Goal: Browse casually

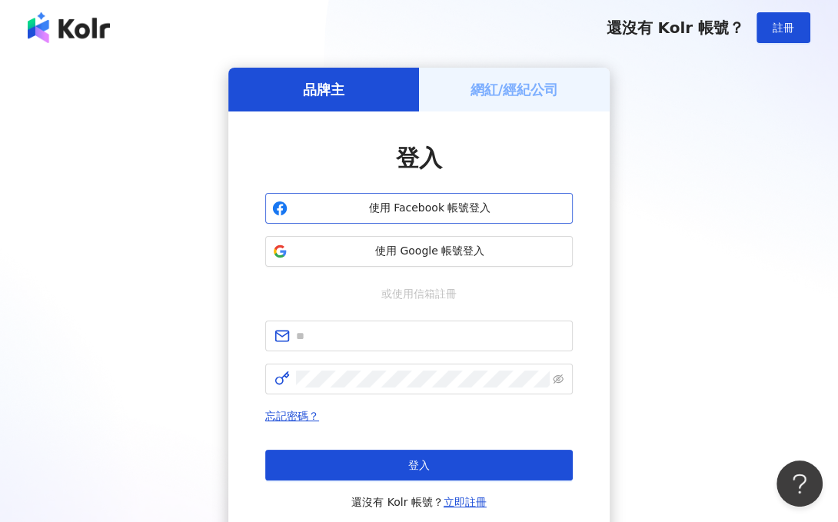
click at [450, 208] on span "使用 Facebook 帳號登入" at bounding box center [430, 208] width 272 height 15
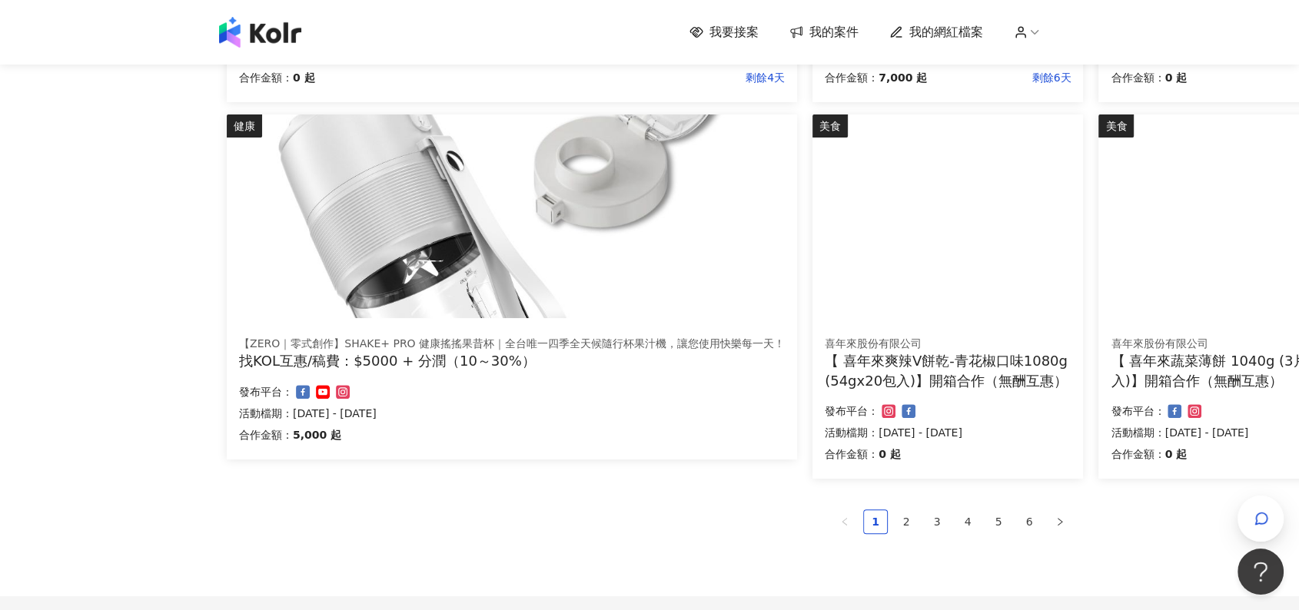
scroll to position [939, 0]
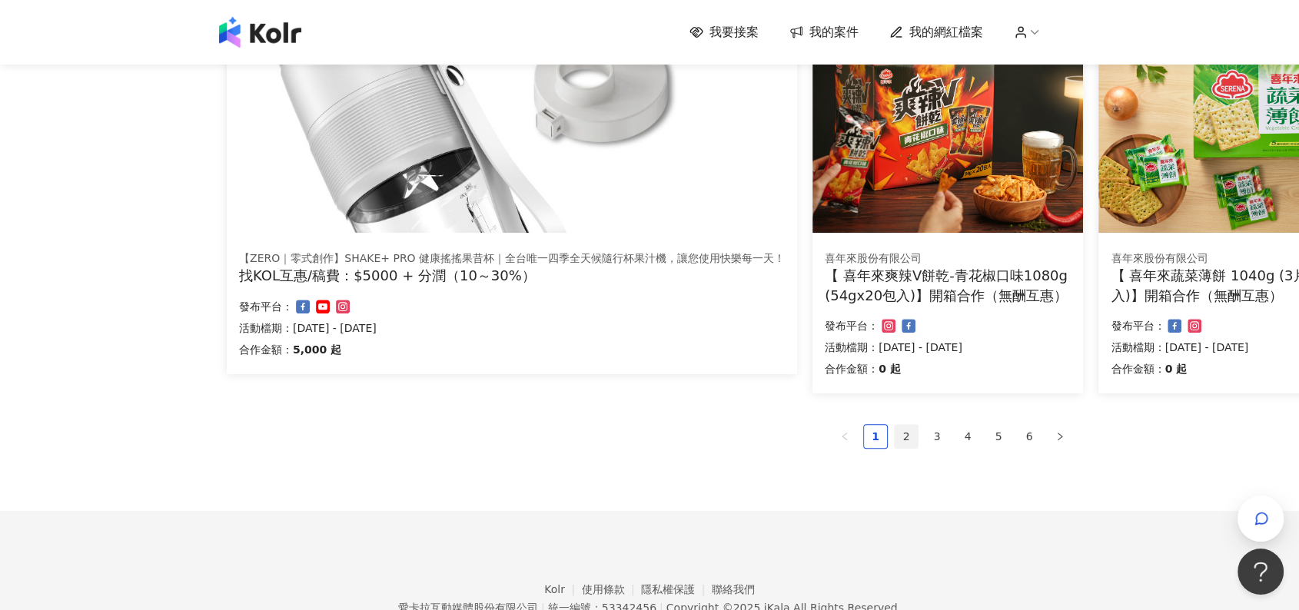
click at [837, 433] on link "2" at bounding box center [906, 436] width 23 height 23
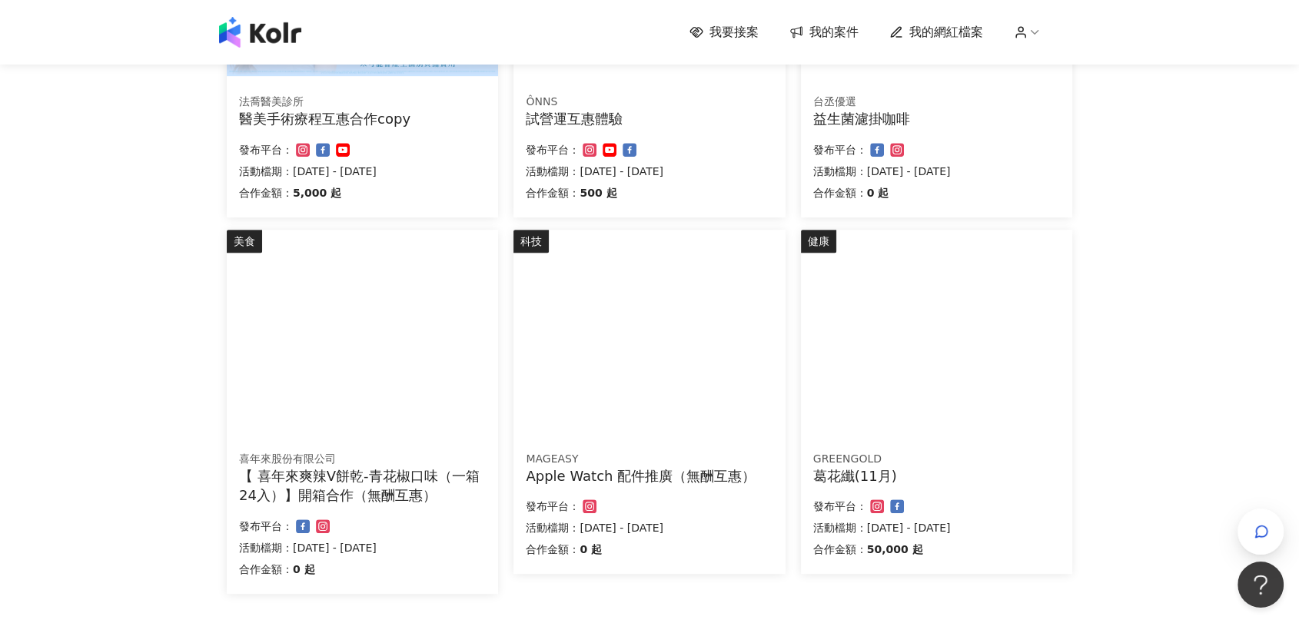
scroll to position [769, 0]
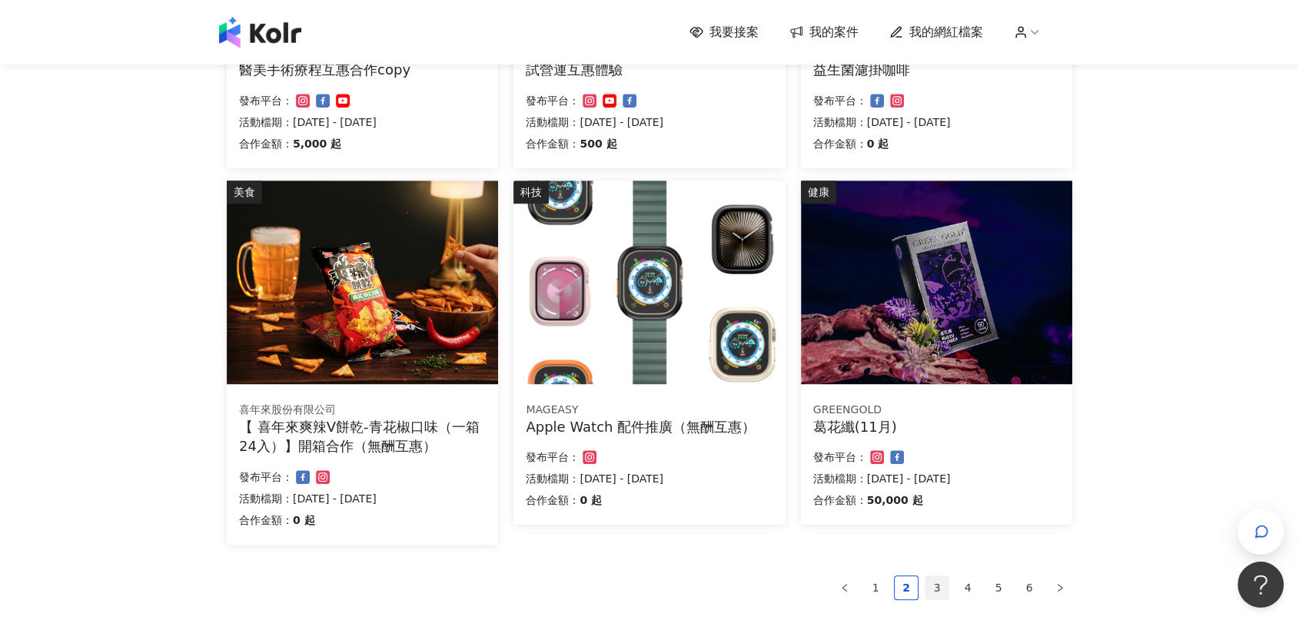
click at [837, 521] on link "3" at bounding box center [937, 588] width 23 height 23
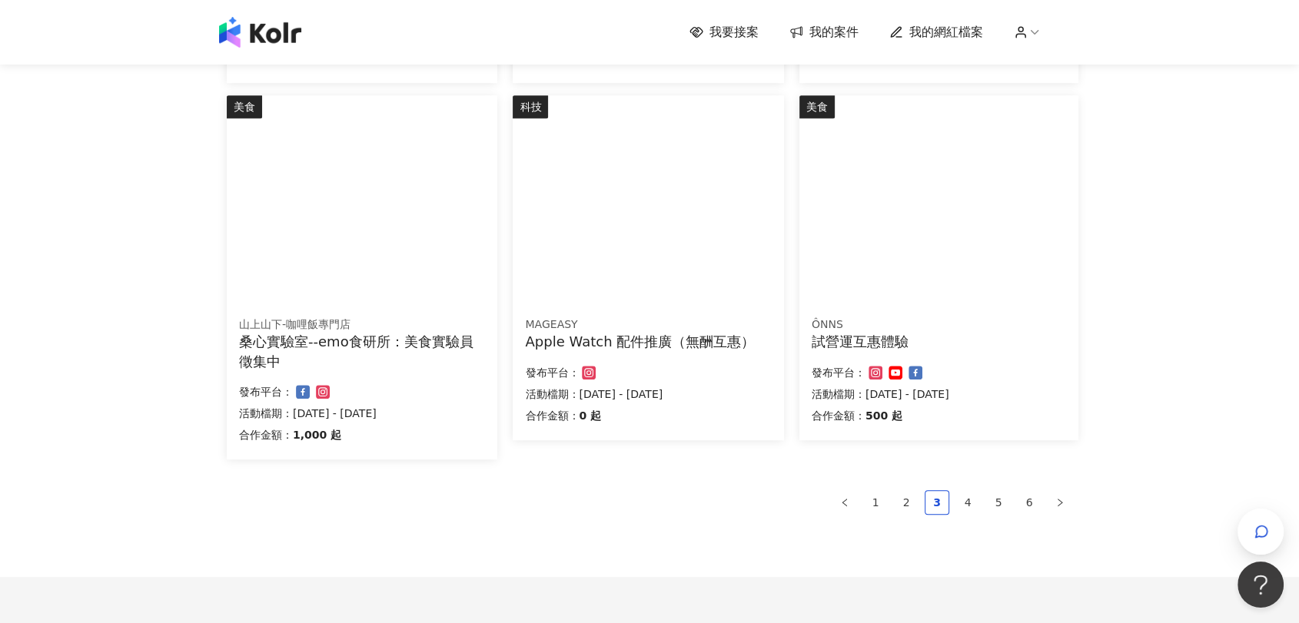
scroll to position [787, 0]
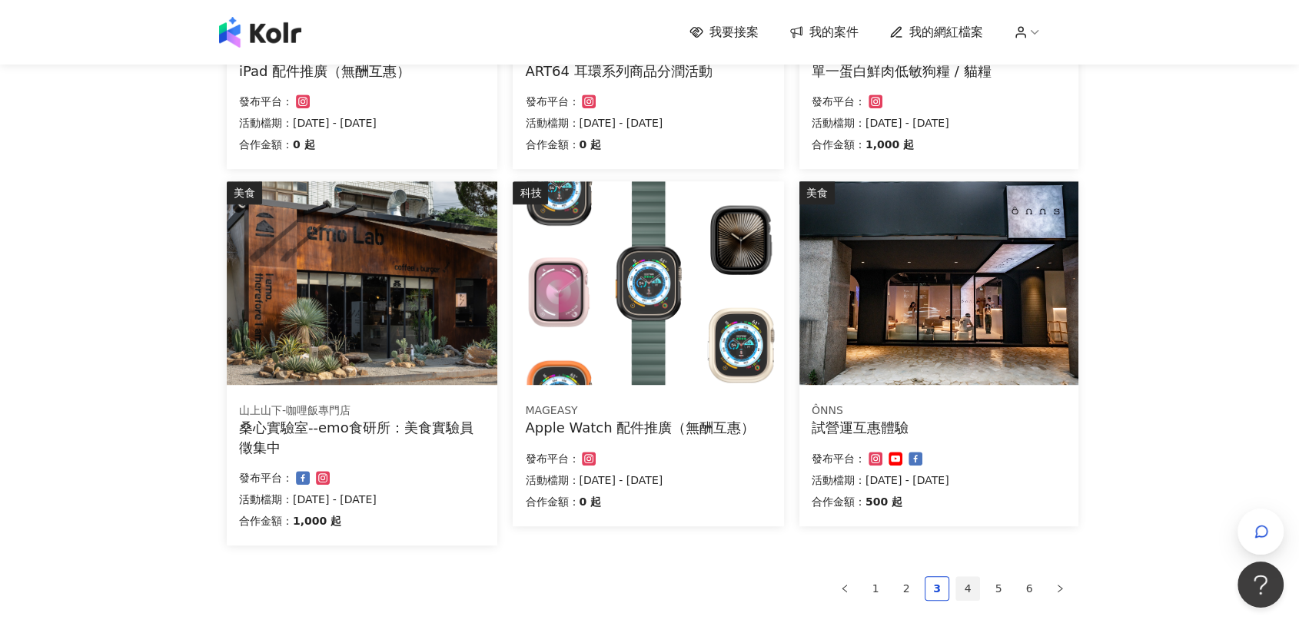
click at [837, 521] on link "4" at bounding box center [967, 588] width 23 height 23
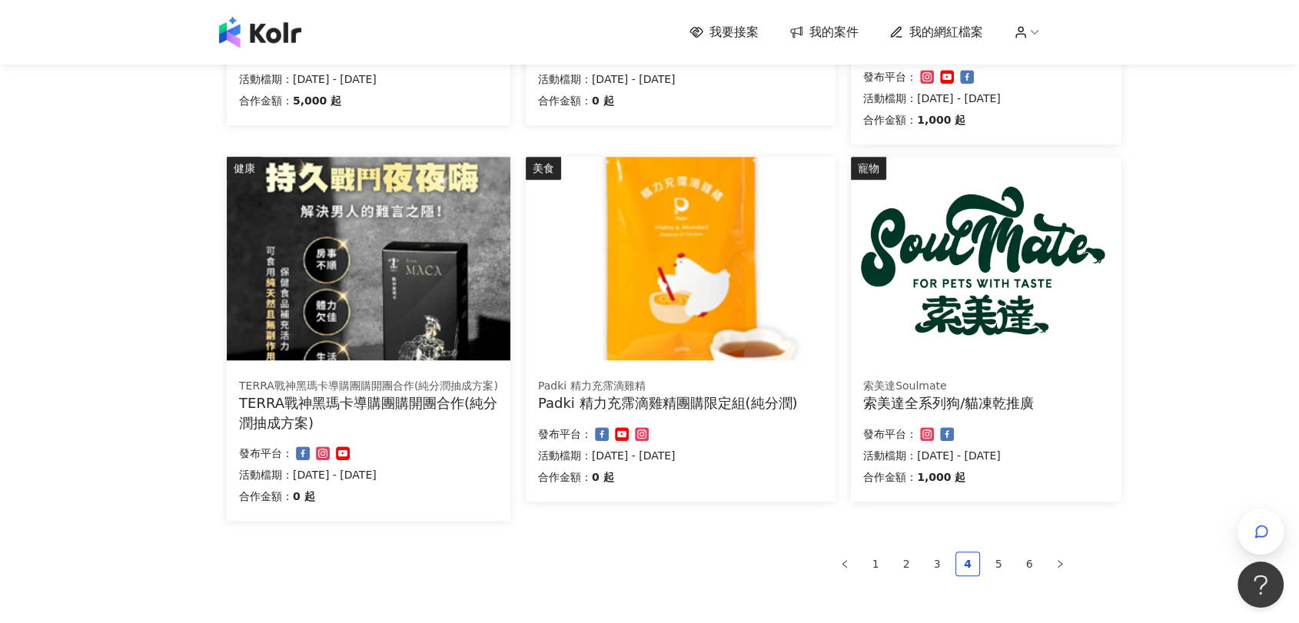
scroll to position [854, 0]
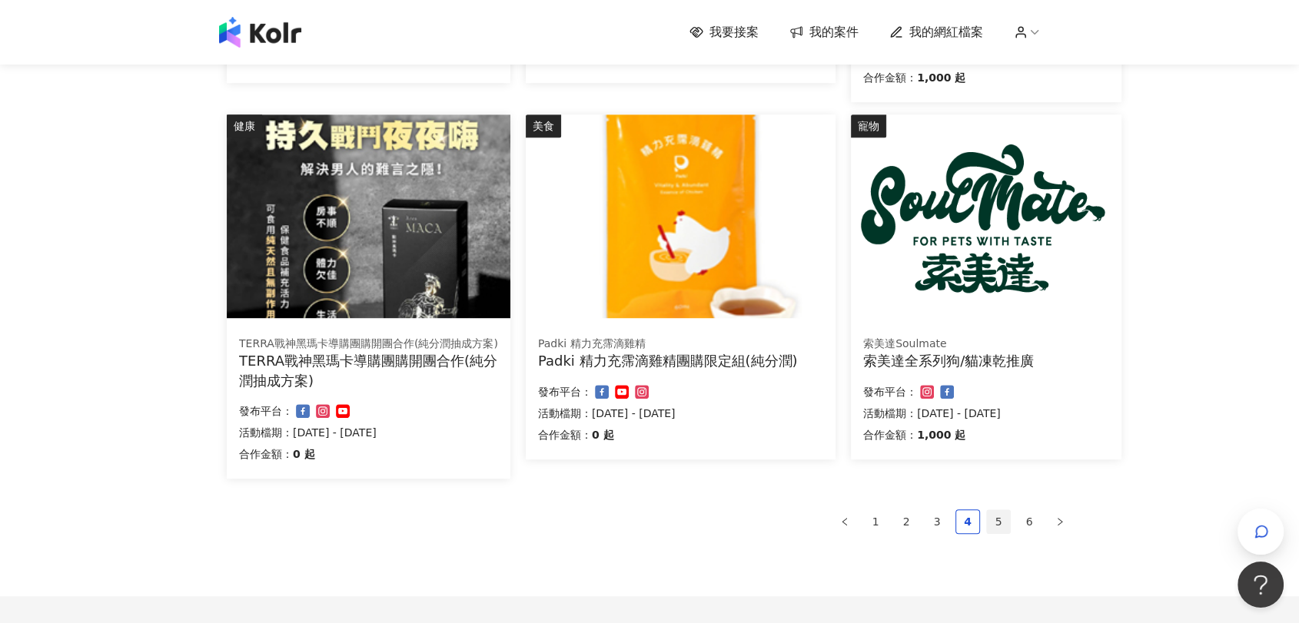
click at [837, 521] on link "5" at bounding box center [998, 521] width 23 height 23
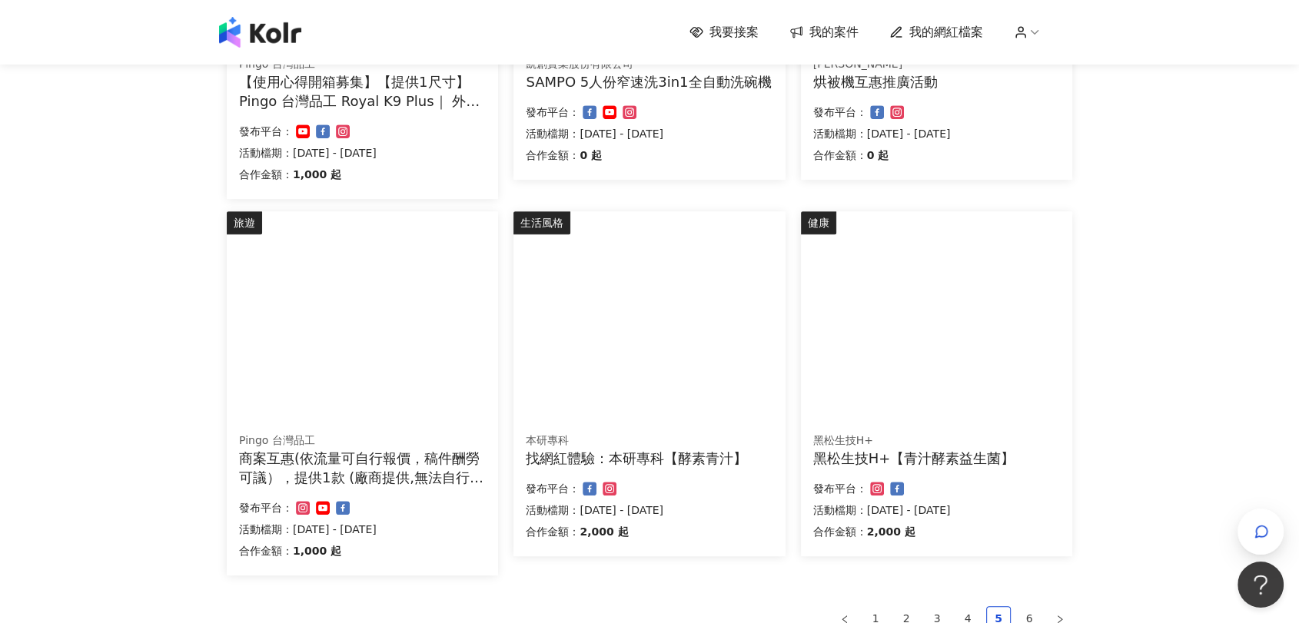
scroll to position [959, 0]
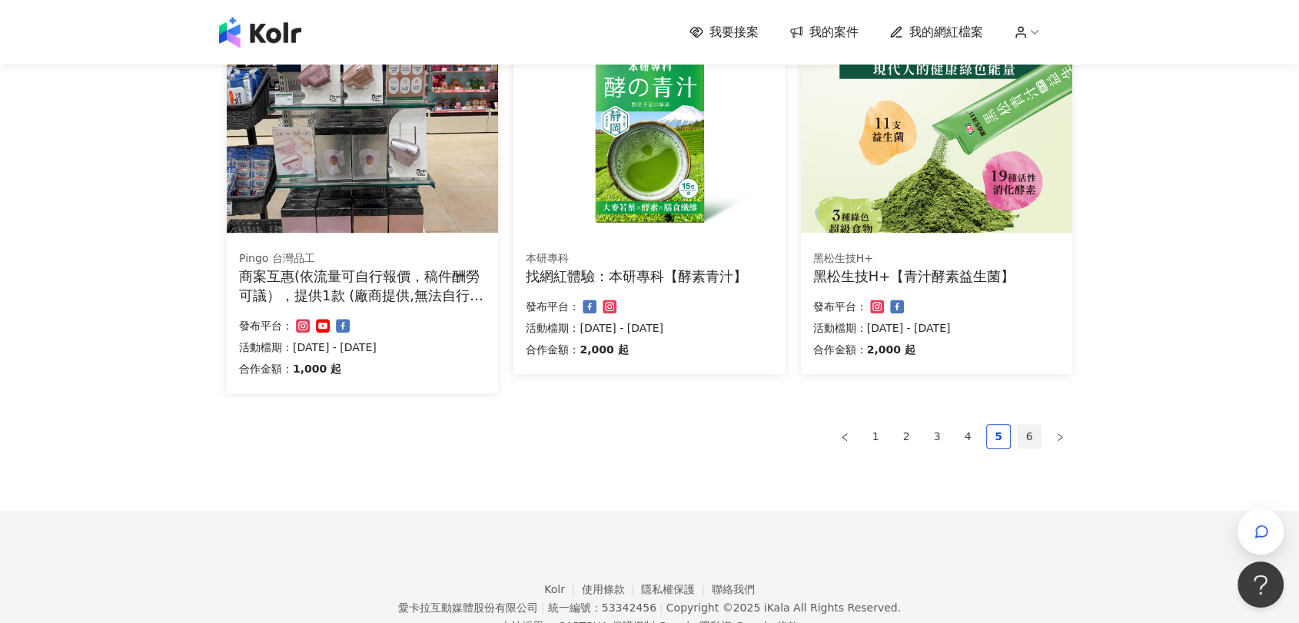
click at [837, 441] on link "6" at bounding box center [1029, 436] width 23 height 23
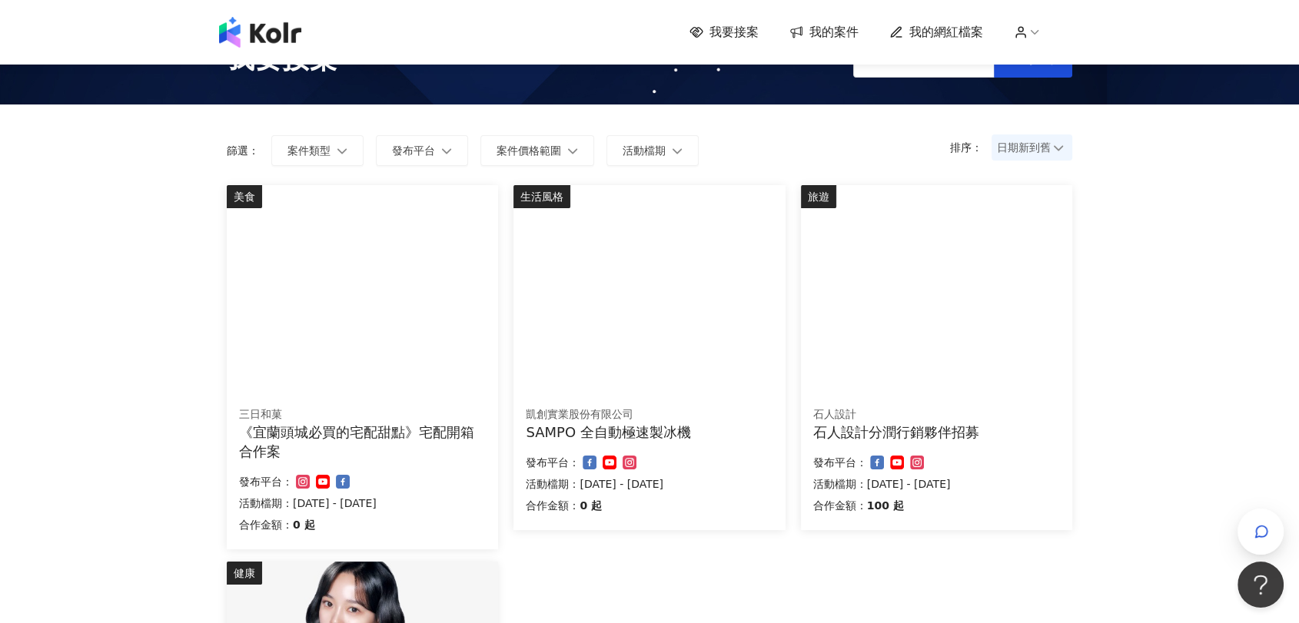
scroll to position [0, 0]
